Goal: Information Seeking & Learning: Check status

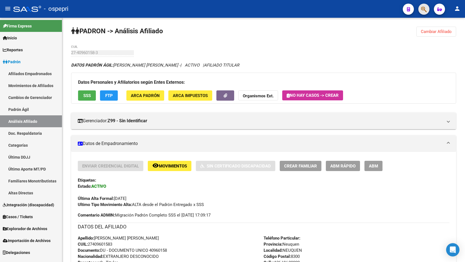
click at [420, 7] on button "button" at bounding box center [423, 9] width 11 height 11
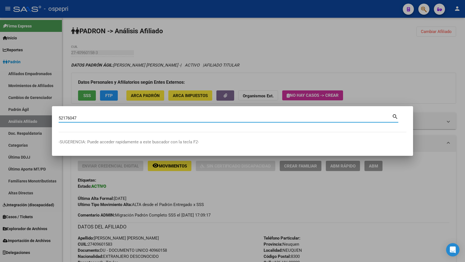
type input "52176047"
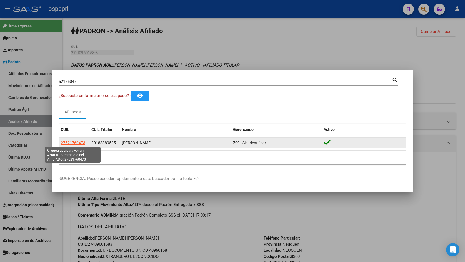
click at [80, 142] on span "27521760473" at bounding box center [73, 143] width 24 height 4
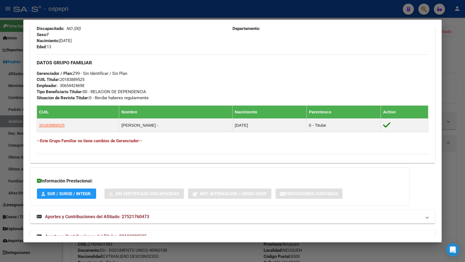
scroll to position [245, 0]
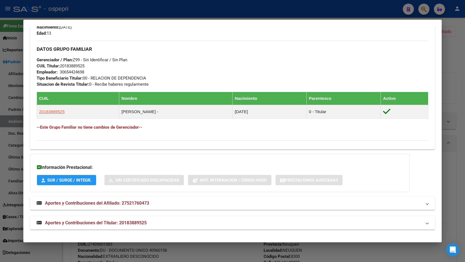
click at [150, 225] on mat-panel-title "Aportes y Contribuciones del Titular: 20183889525" at bounding box center [229, 223] width 385 height 7
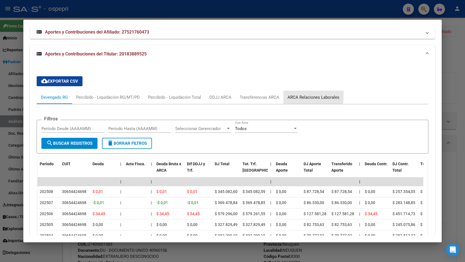
click at [300, 95] on div "ARCA Relaciones Laborales" at bounding box center [313, 97] width 52 height 6
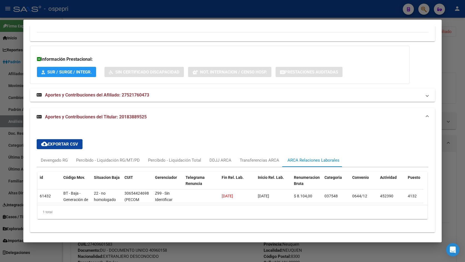
scroll to position [360, 0]
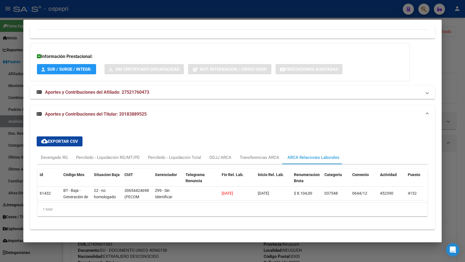
click at [456, 66] on div at bounding box center [232, 131] width 465 height 262
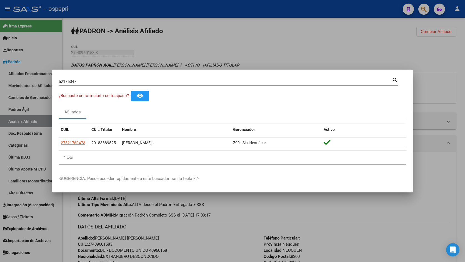
click at [424, 7] on div at bounding box center [232, 131] width 465 height 262
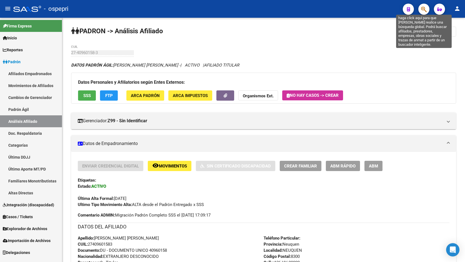
click at [423, 11] on icon "button" at bounding box center [424, 9] width 6 height 6
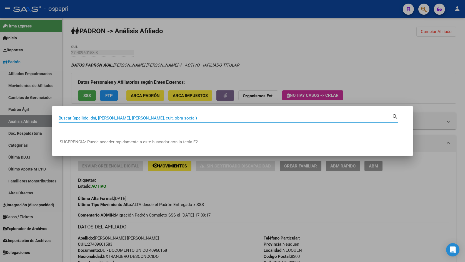
click at [153, 118] on input "Buscar (apellido, dni, [PERSON_NAME], [PERSON_NAME], cuit, obra social)" at bounding box center [225, 118] width 333 height 5
paste input "33532748"
type input "33532748"
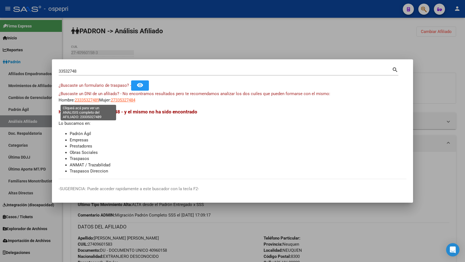
click at [90, 99] on span "23335327489" at bounding box center [87, 100] width 24 height 5
type textarea "23335327489"
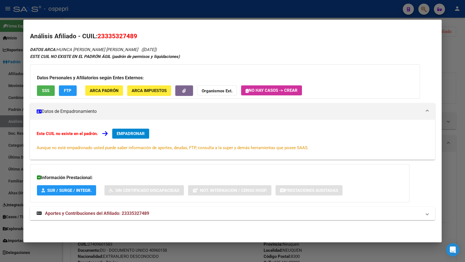
click at [119, 209] on mat-expansion-panel-header "Aportes y Contribuciones del Afiliado: 23335327489" at bounding box center [232, 213] width 405 height 13
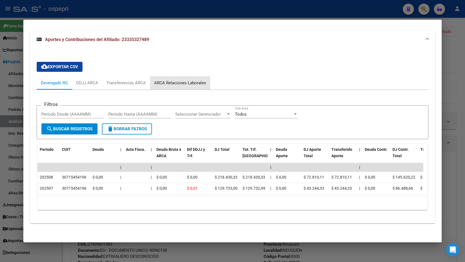
click at [181, 80] on div "ARCA Relaciones Laborales" at bounding box center [180, 83] width 52 height 6
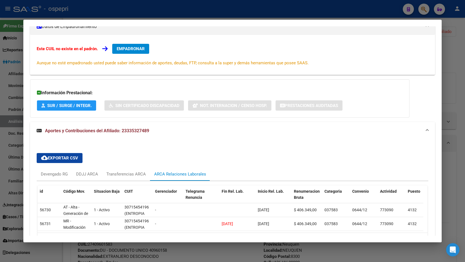
scroll to position [126, 0]
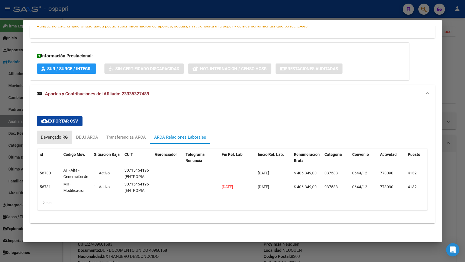
click at [63, 135] on div "Devengado RG" at bounding box center [54, 137] width 27 height 6
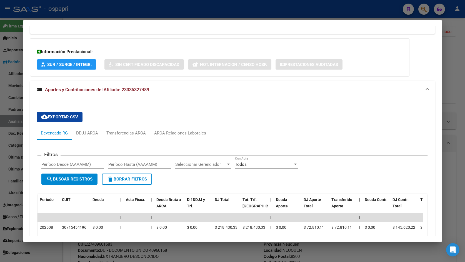
scroll to position [181, 0]
